Goal: Task Accomplishment & Management: Complete application form

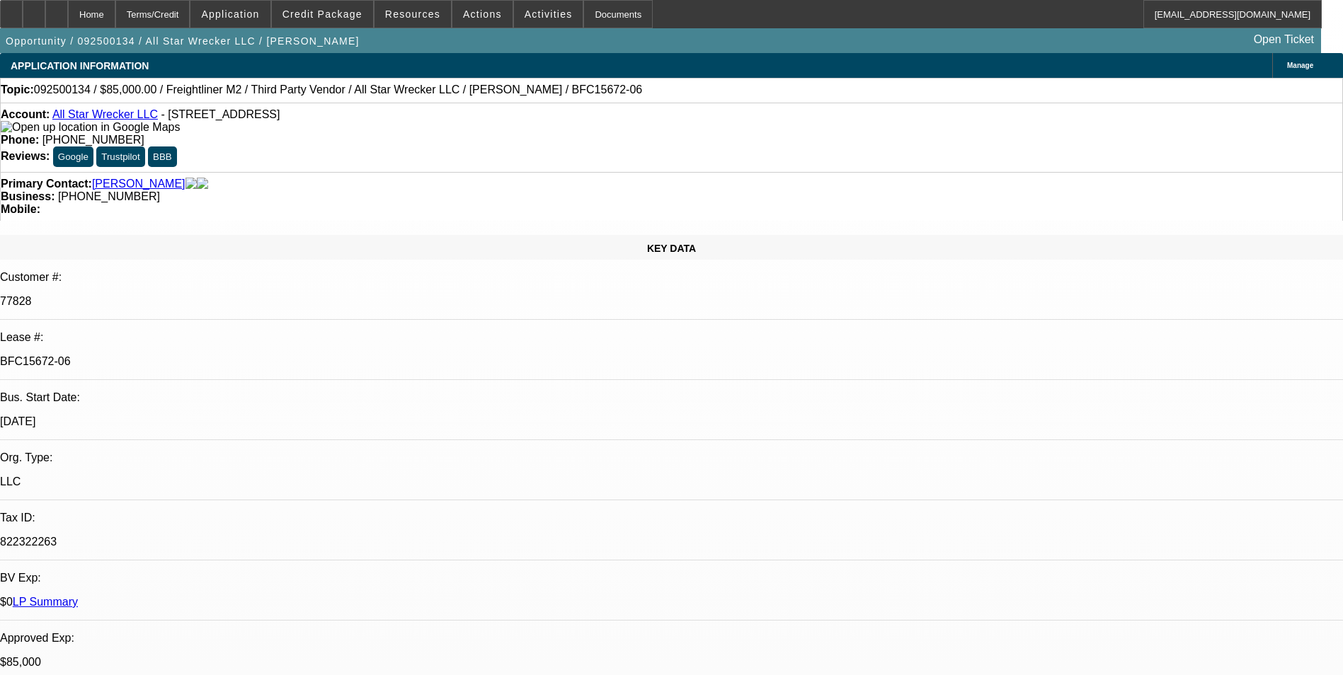
select select "0"
select select "2"
select select "0"
select select "2"
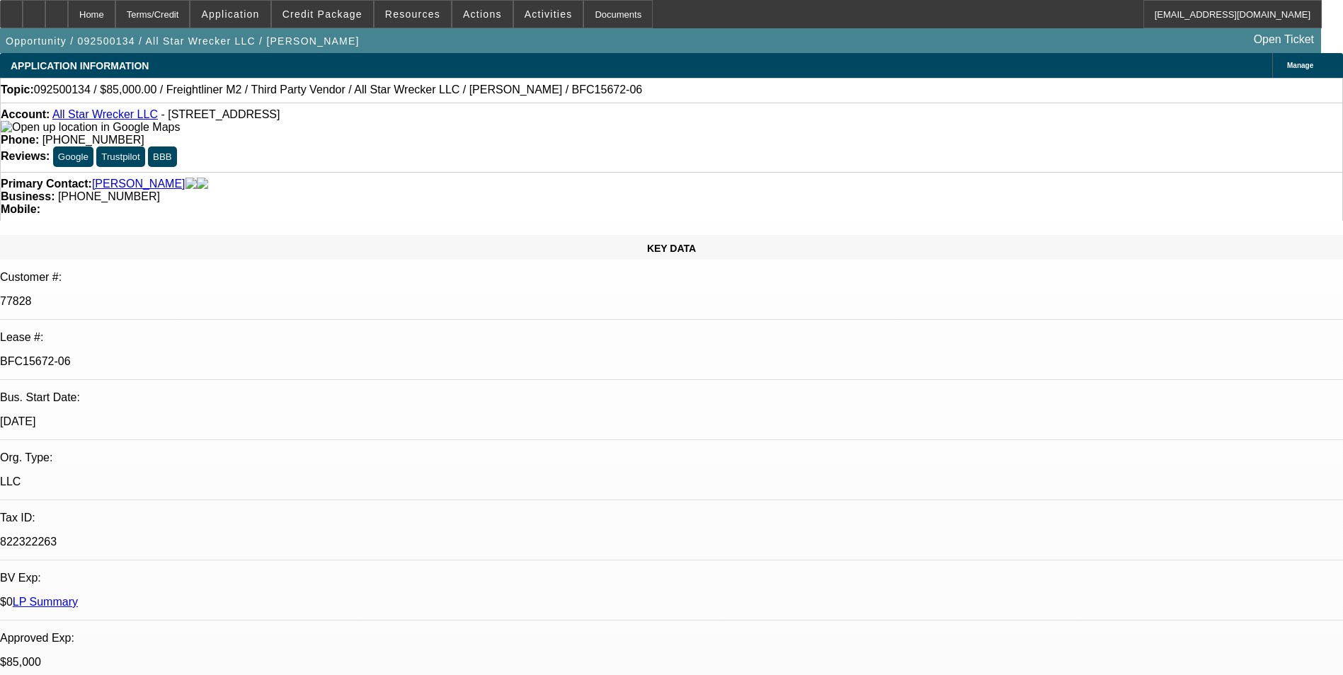
select select "0"
select select "2"
select select "0"
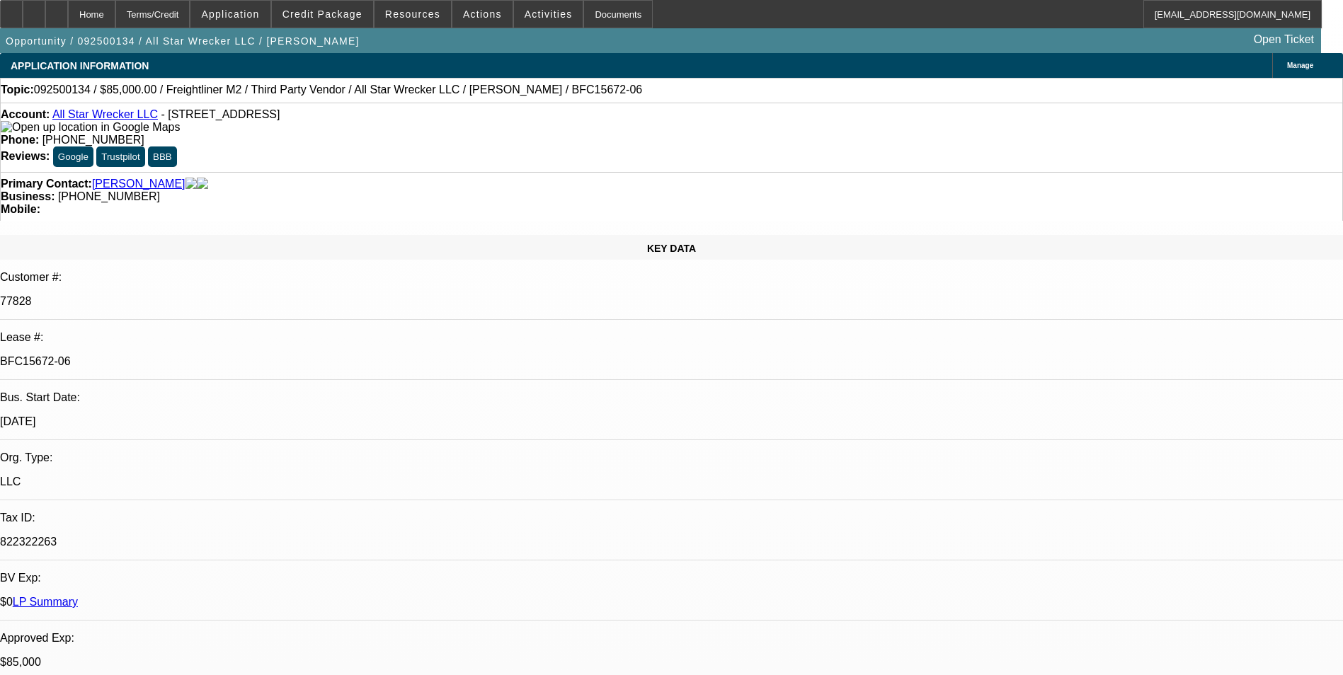
select select "0"
select select "1"
select select "2"
select select "6"
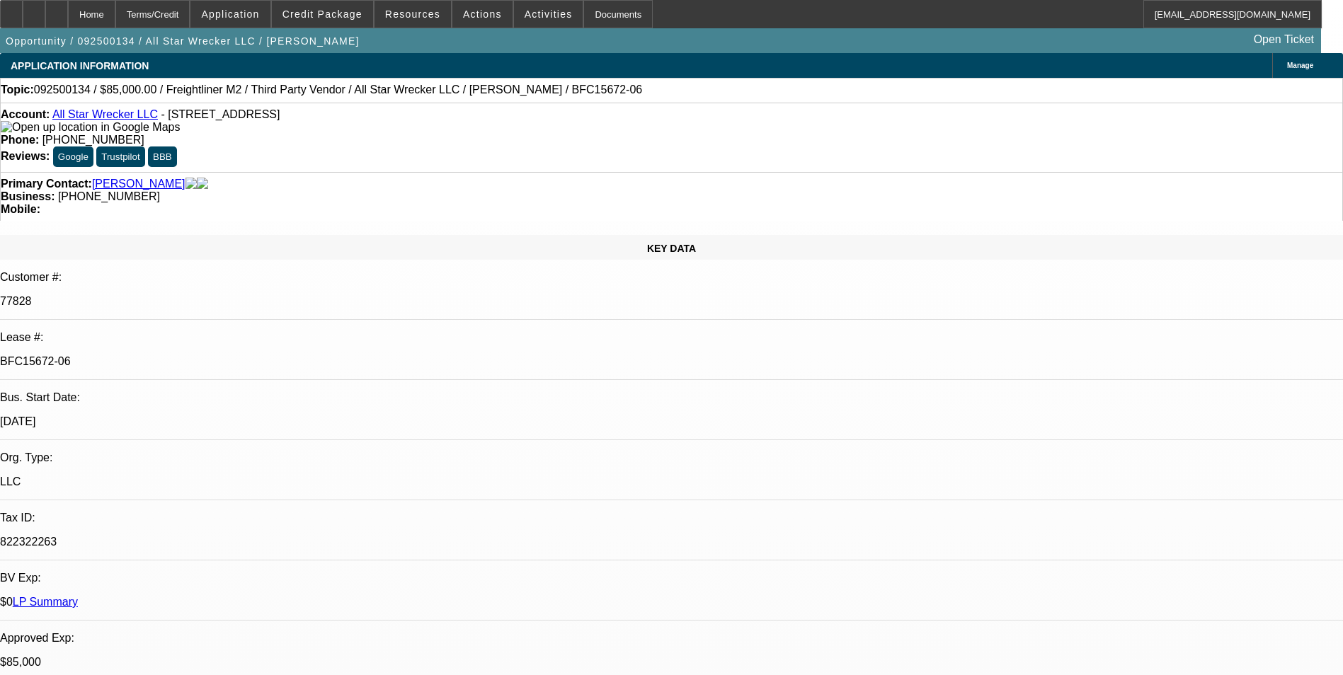
select select "1"
select select "2"
select select "6"
select select "1"
select select "2"
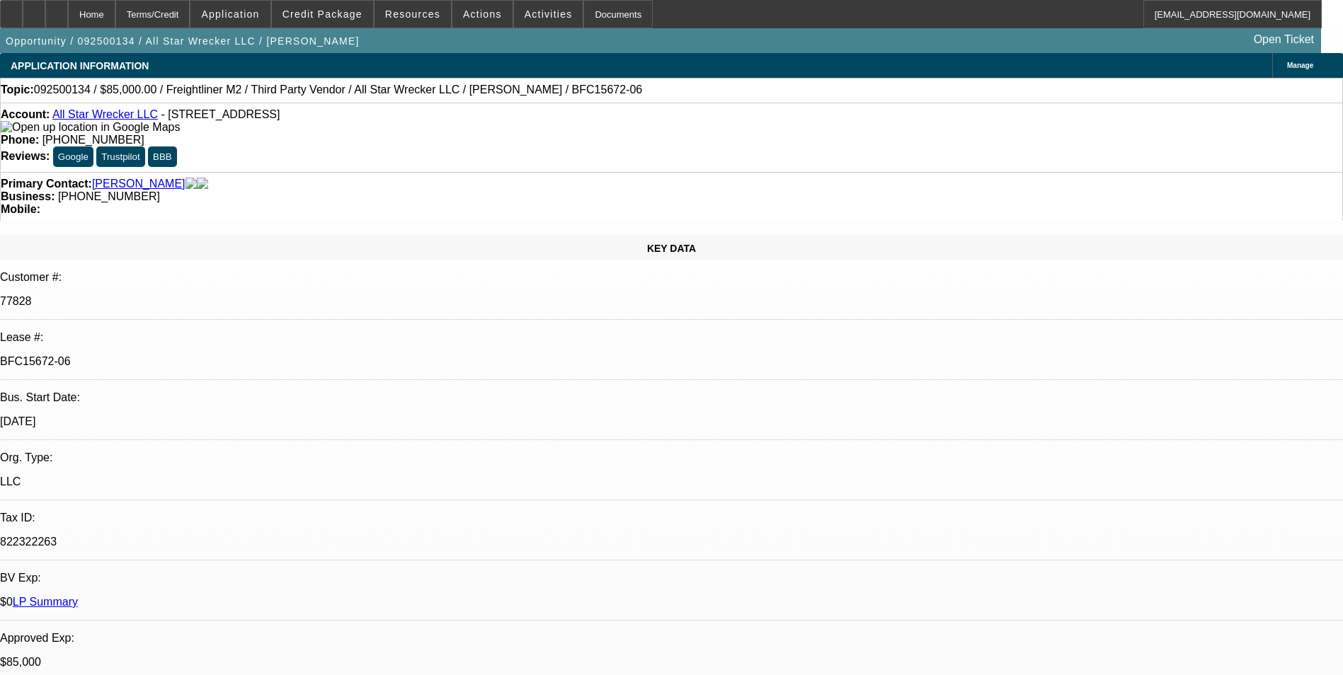
select select "6"
select select "1"
select select "6"
